Goal: Task Accomplishment & Management: Use online tool/utility

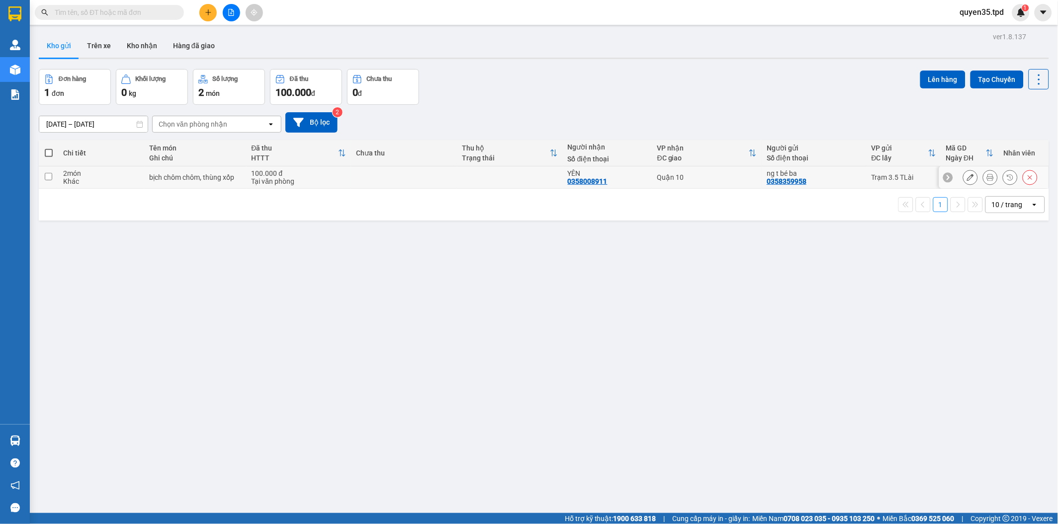
click at [51, 180] on input "checkbox" at bounding box center [48, 176] width 7 height 7
checkbox input "true"
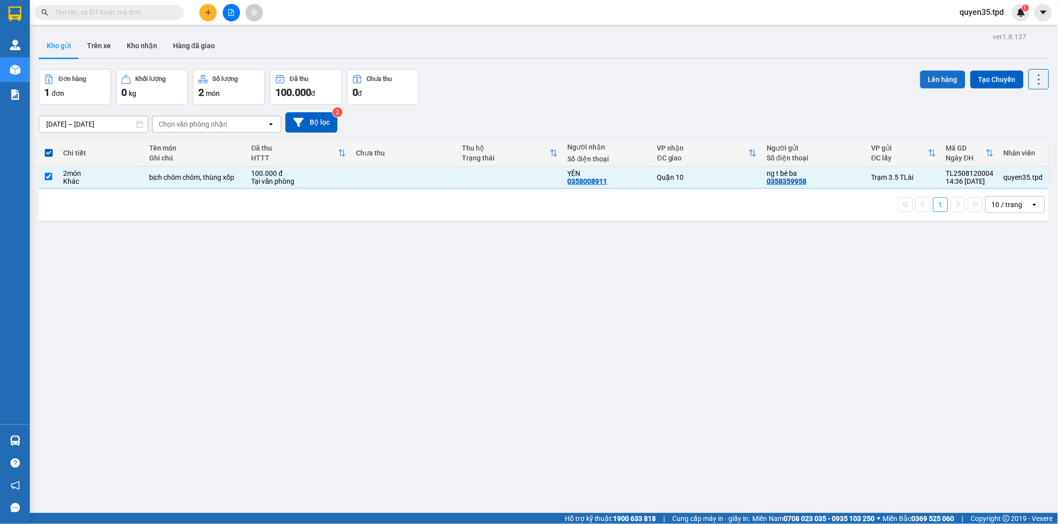
click at [952, 76] on button "Lên hàng" at bounding box center [942, 80] width 45 height 18
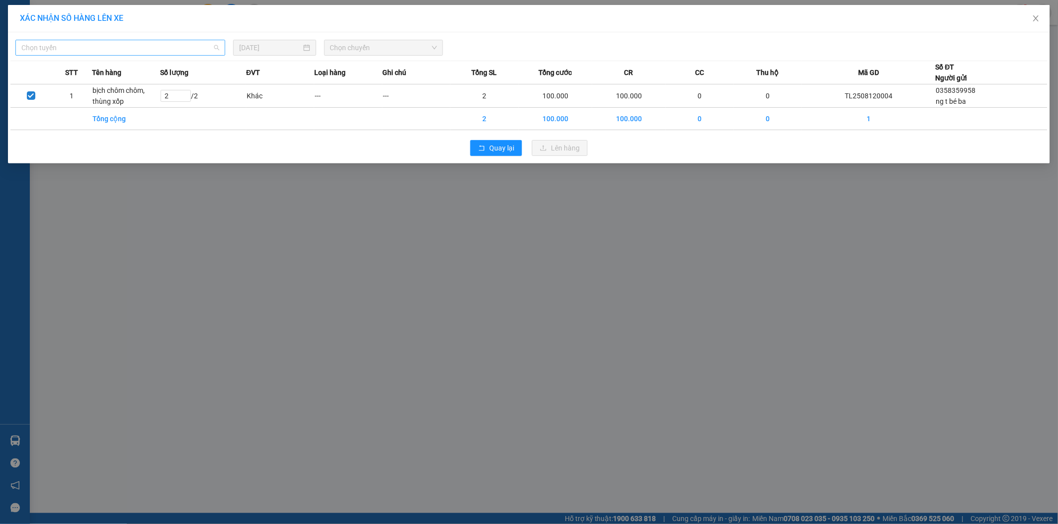
click at [221, 47] on div "Chọn tuyến" at bounding box center [120, 48] width 210 height 16
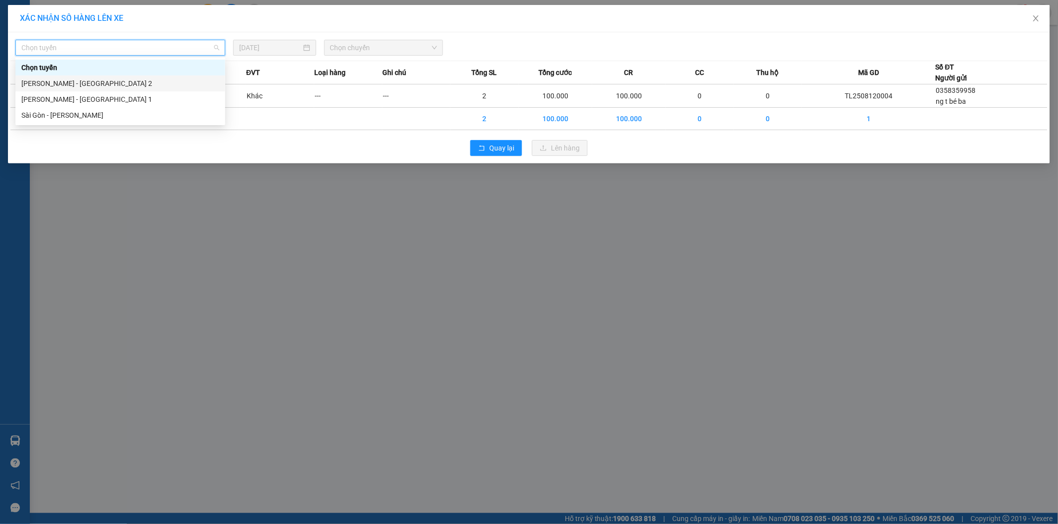
click at [82, 82] on div "[PERSON_NAME] - [GEOGRAPHIC_DATA] 2" at bounding box center [120, 83] width 198 height 11
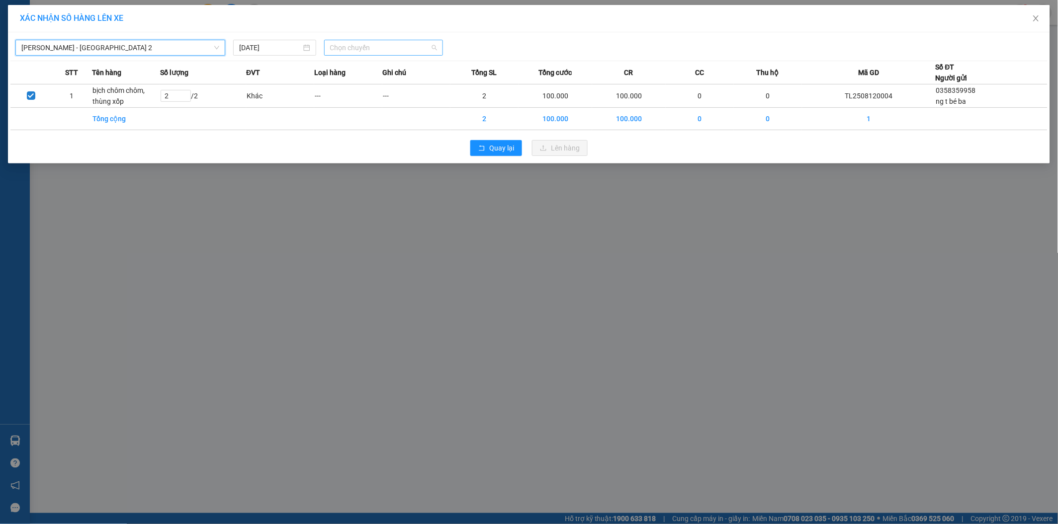
click at [342, 46] on span "Chọn chuyến" at bounding box center [383, 47] width 107 height 15
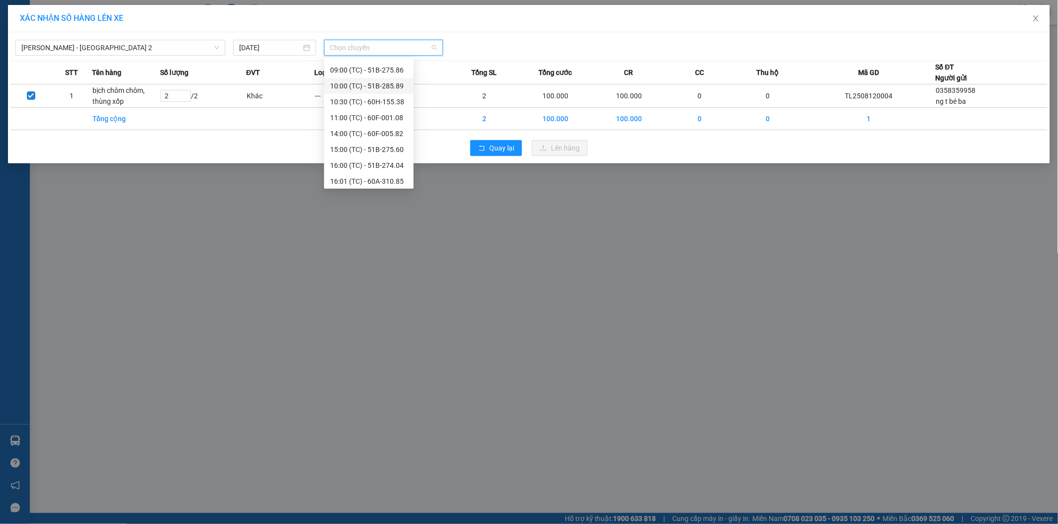
scroll to position [80, 0]
click at [386, 161] on div "16:00 (TC) - 51B-274.04" at bounding box center [369, 163] width 78 height 11
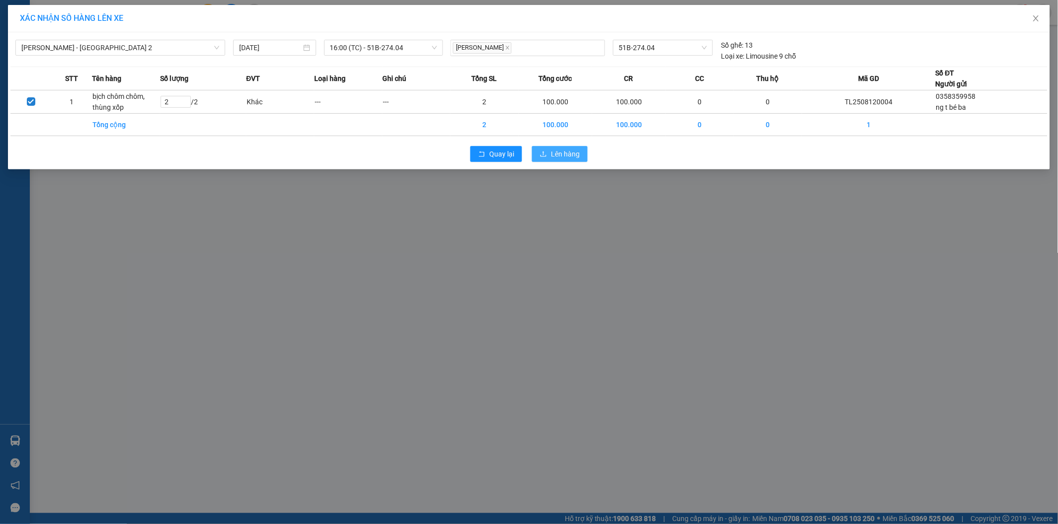
click at [573, 157] on span "Lên hàng" at bounding box center [565, 154] width 29 height 11
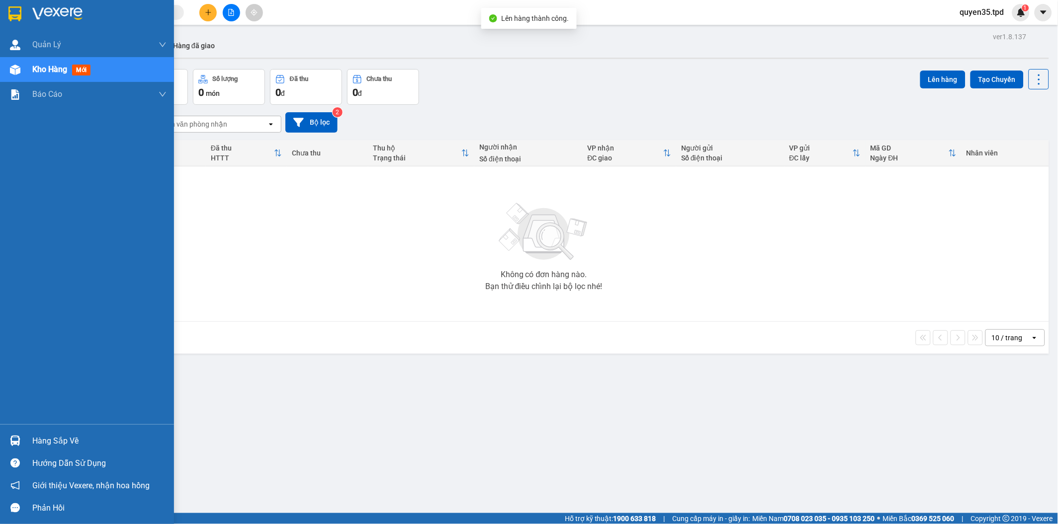
click at [11, 448] on div at bounding box center [14, 440] width 17 height 17
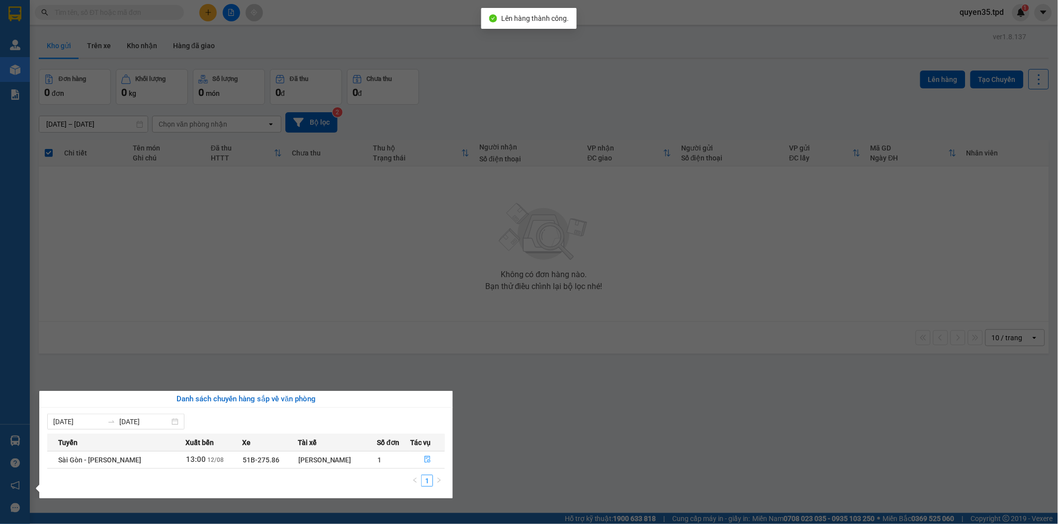
click at [531, 449] on section "Kết quả tìm kiếm ( 0 ) Bộ lọc No Data quyen35.tpd 1 Quản Lý Quản lý khách hàng …" at bounding box center [529, 262] width 1058 height 524
